Goal: Use online tool/utility: Utilize a website feature to perform a specific function

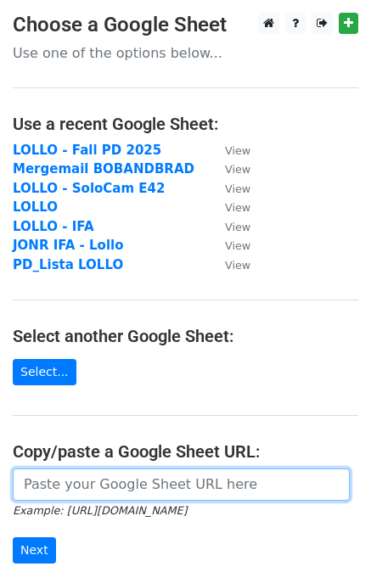
click at [143, 490] on input "url" at bounding box center [181, 485] width 337 height 32
paste input "[URL][DOMAIN_NAME]"
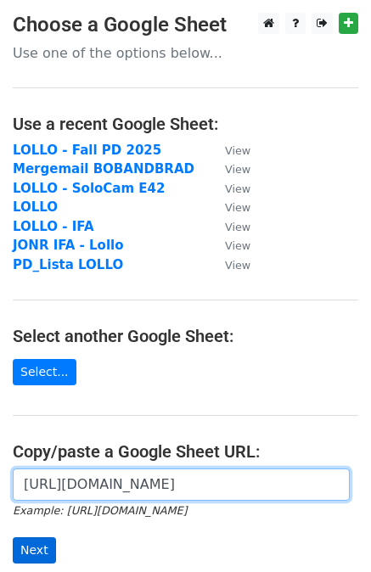
type input "[URL][DOMAIN_NAME]"
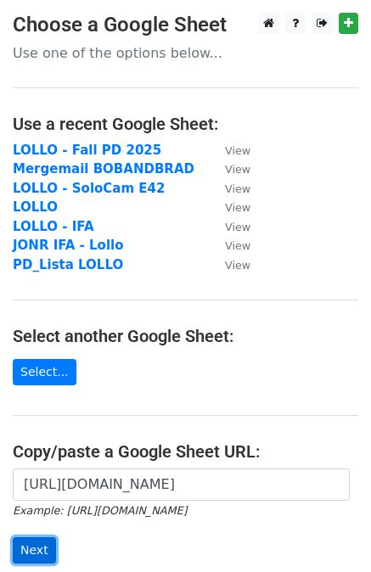
click at [37, 548] on input "Next" at bounding box center [34, 550] width 43 height 26
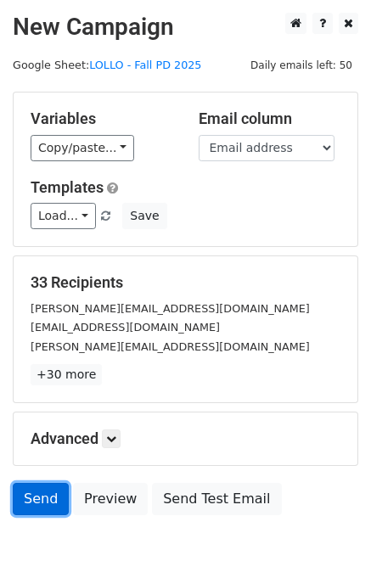
click at [31, 493] on link "Send" at bounding box center [41, 499] width 56 height 32
